Goal: Use online tool/utility

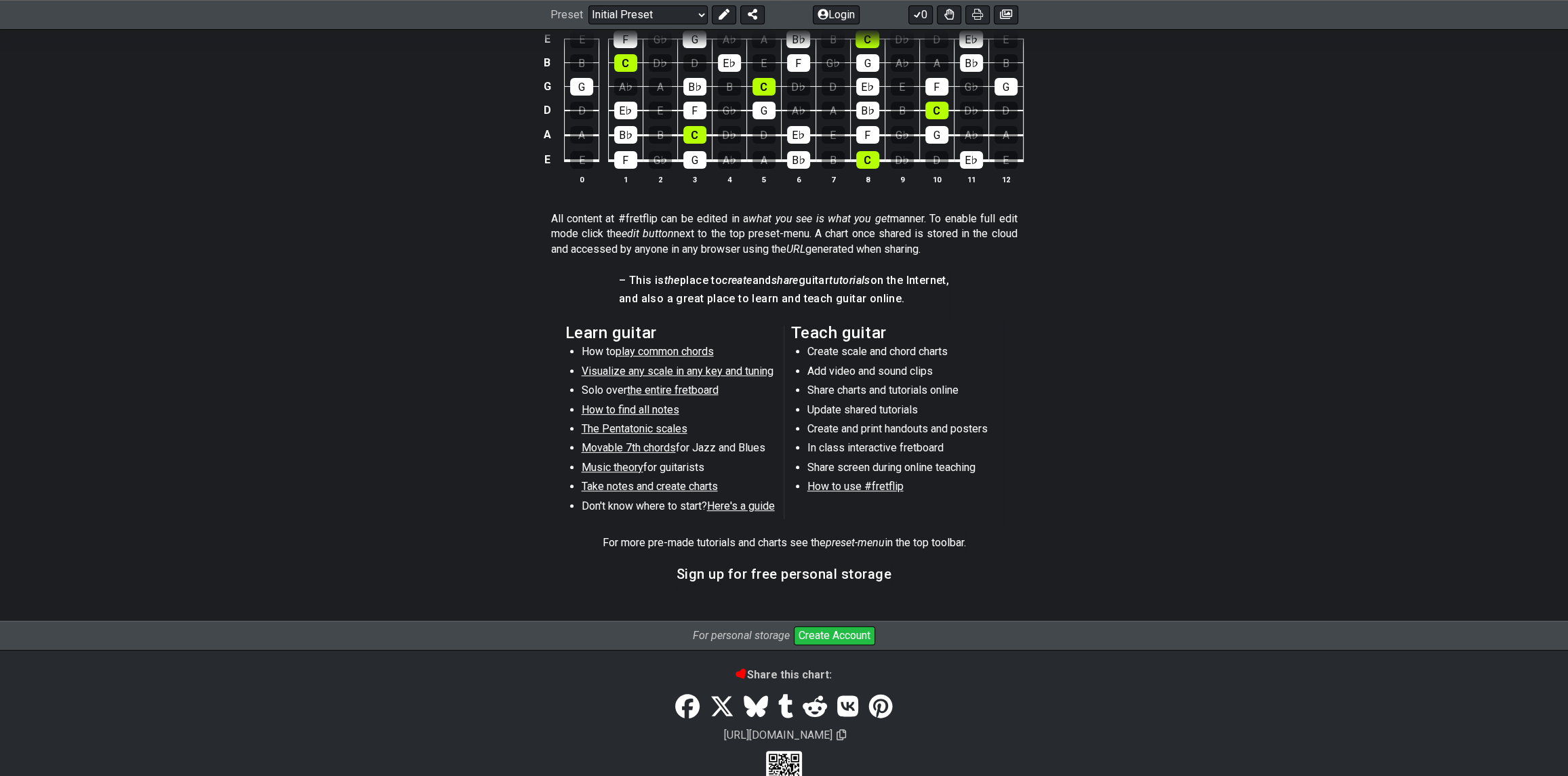
scroll to position [505, 0]
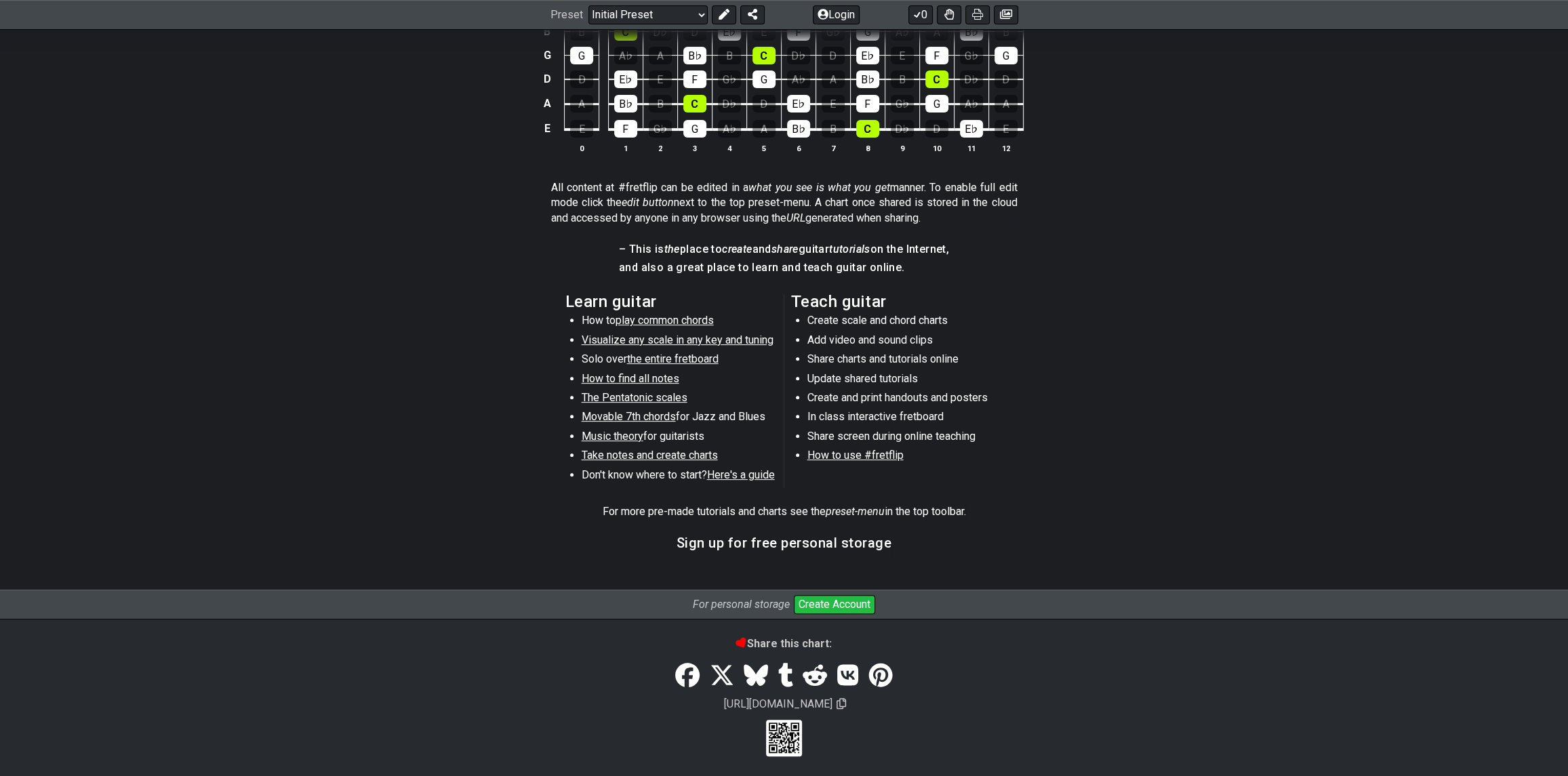
click at [836, 354] on li "Share charts and tutorials online" at bounding box center [904, 362] width 193 height 19
click at [641, 339] on span "Visualize any scale in any key and tuning" at bounding box center [677, 340] width 191 height 13
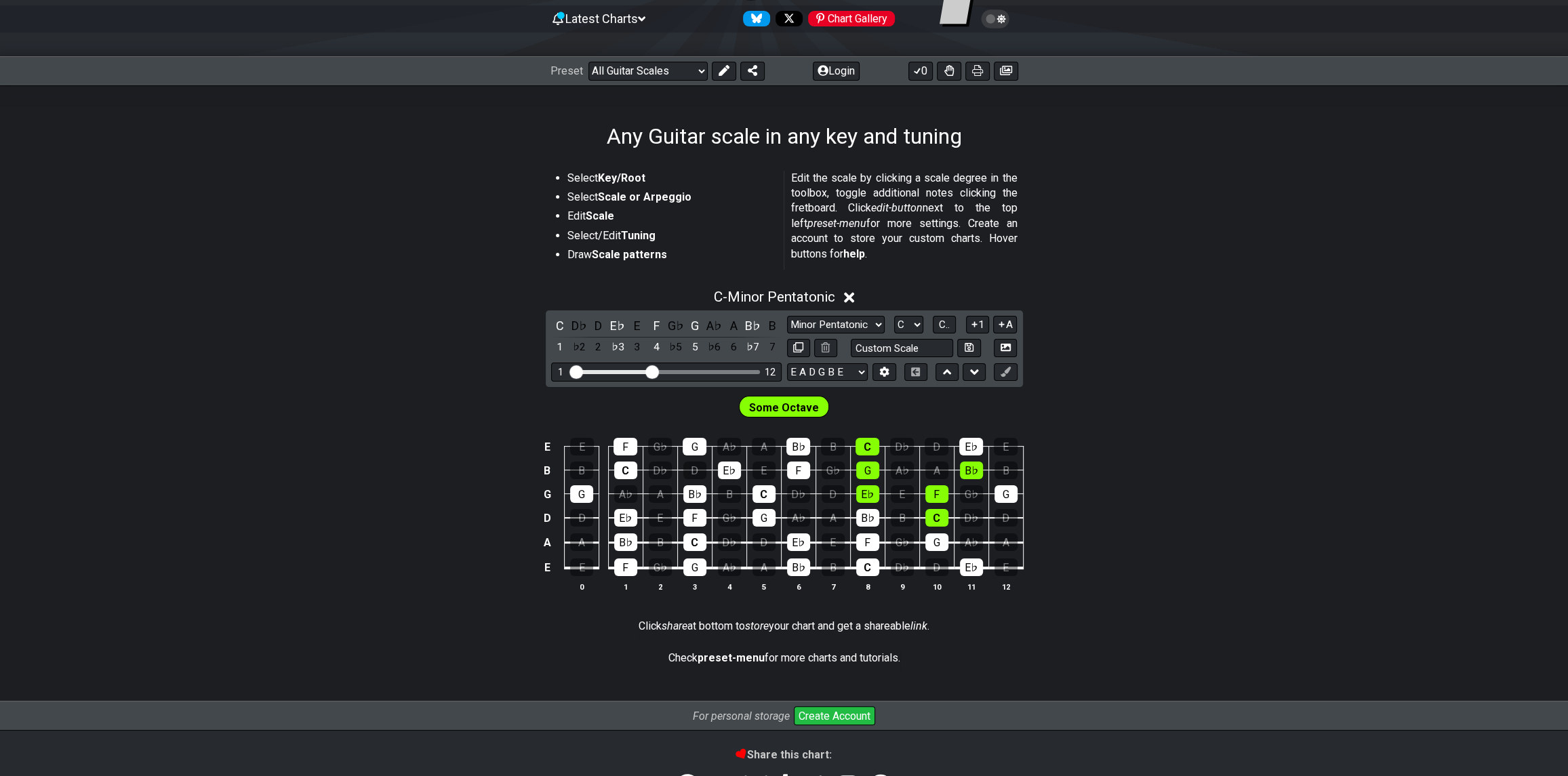
scroll to position [204, 0]
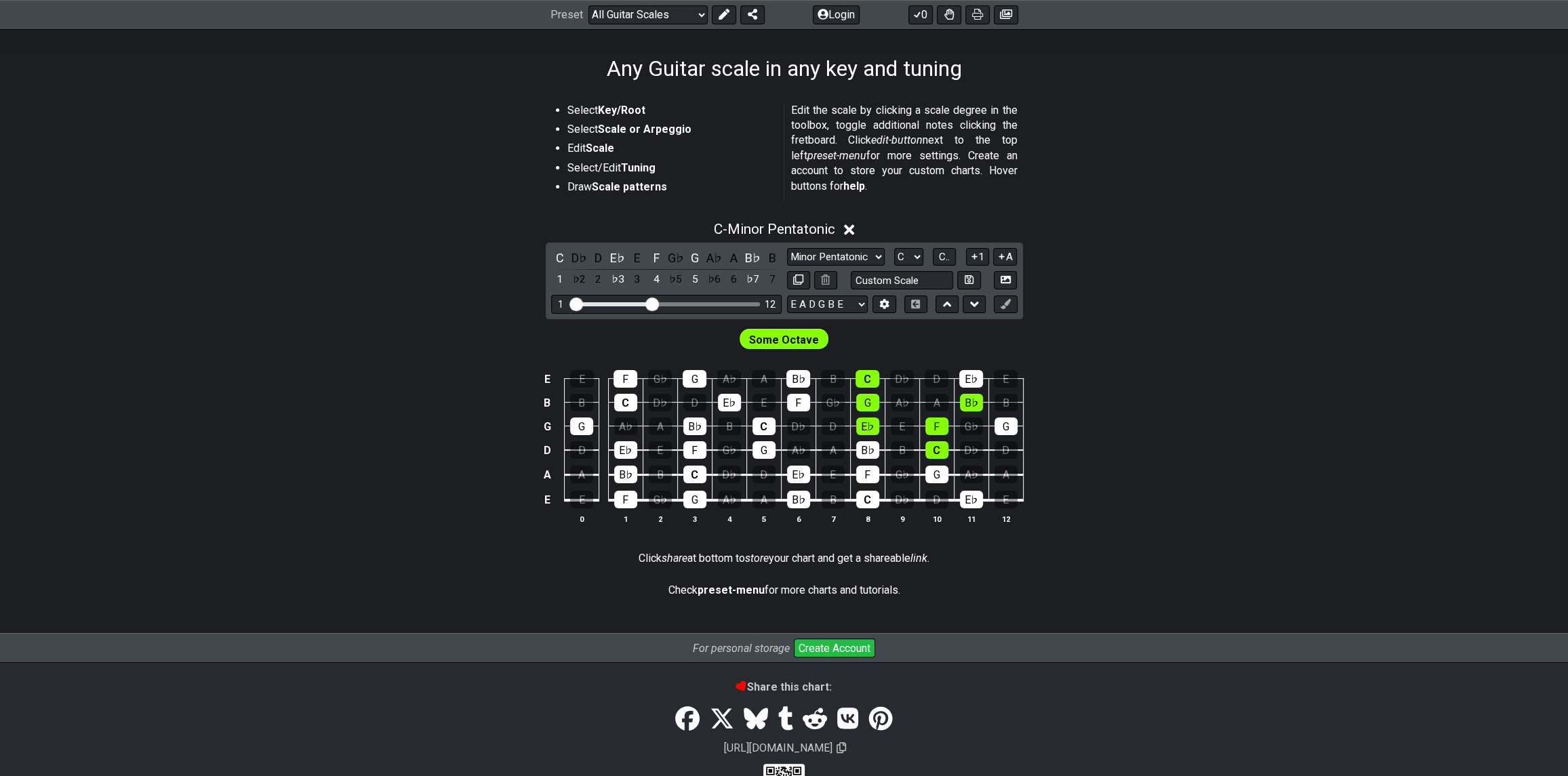
click at [625, 104] on strong "Key/Root" at bounding box center [622, 110] width 48 height 13
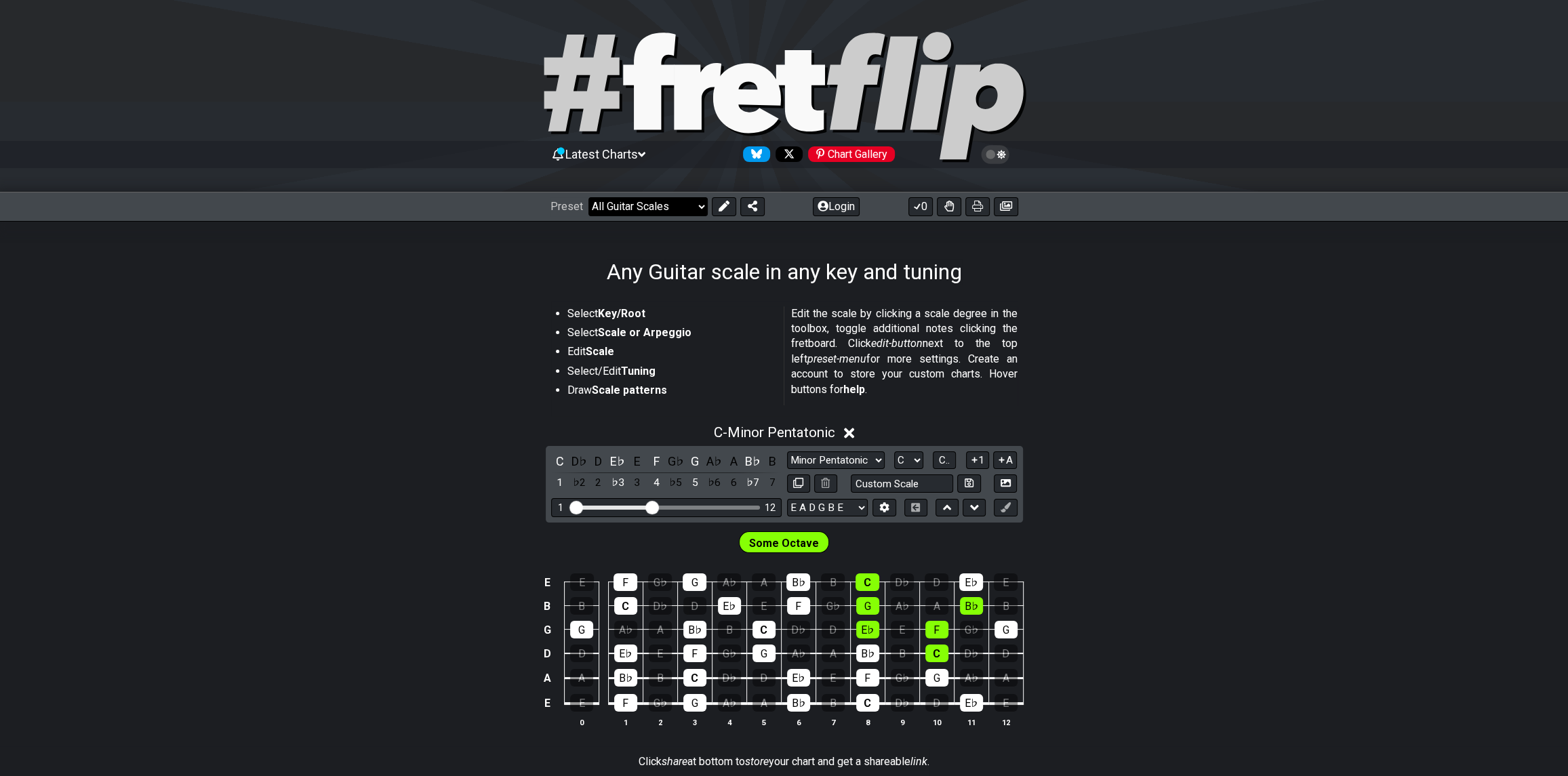
click at [687, 209] on select "Welcome to #fretflip! Initial Preset Custom Preset Minor Pentatonic Major Penta…" at bounding box center [648, 207] width 119 height 19
click at [589, 198] on select "Welcome to #fretflip! Initial Preset Custom Preset Minor Pentatonic Major Penta…" at bounding box center [648, 207] width 119 height 19
select select "/connect-pentatonic-boxes"
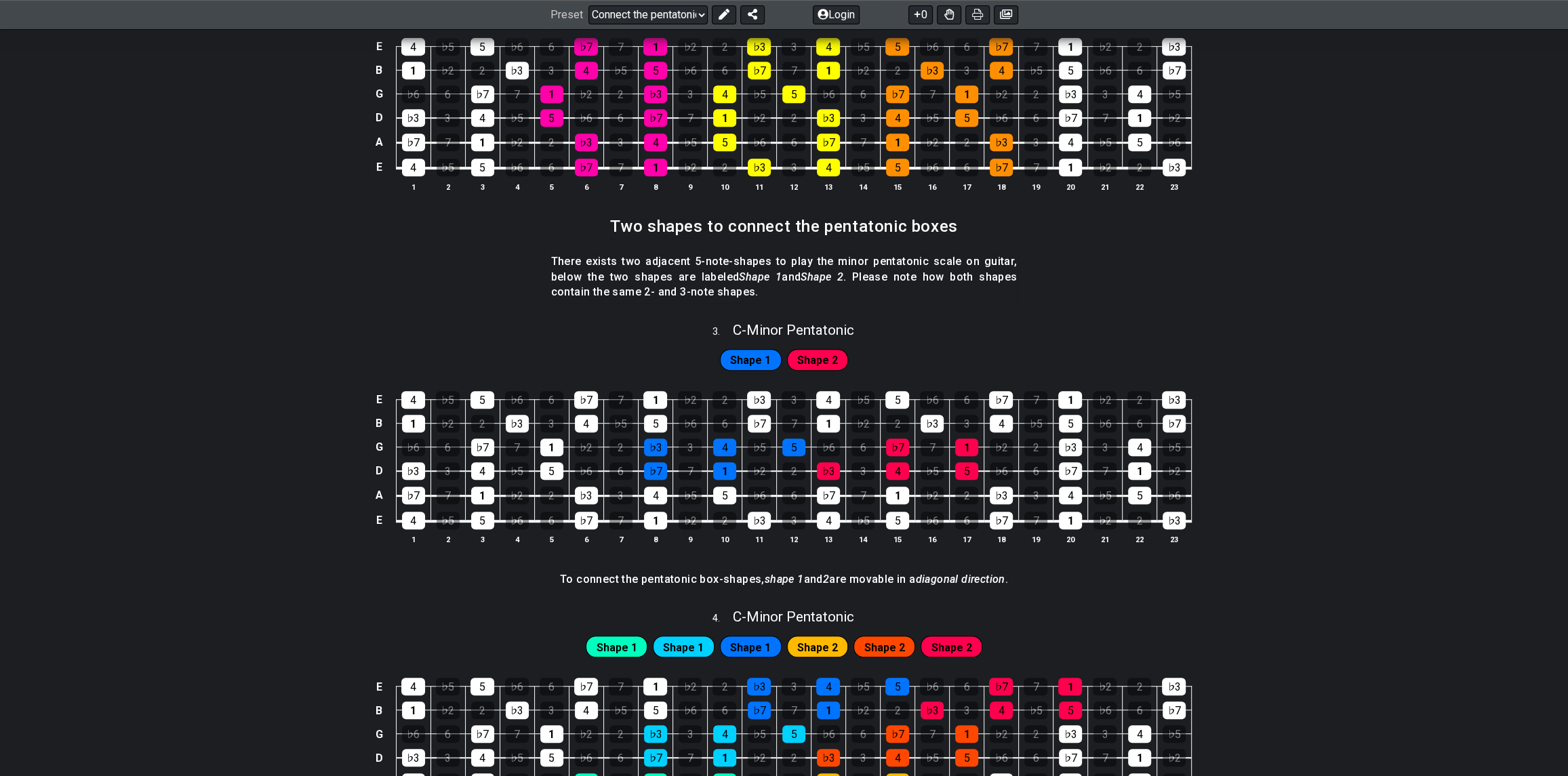
scroll to position [813, 0]
